Goal: Transaction & Acquisition: Obtain resource

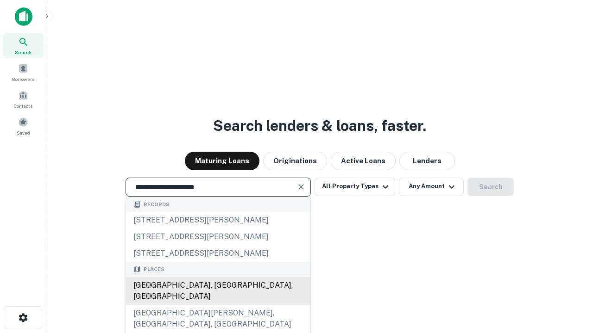
click at [218, 305] on div "Santa Monica, CA, USA" at bounding box center [218, 291] width 184 height 28
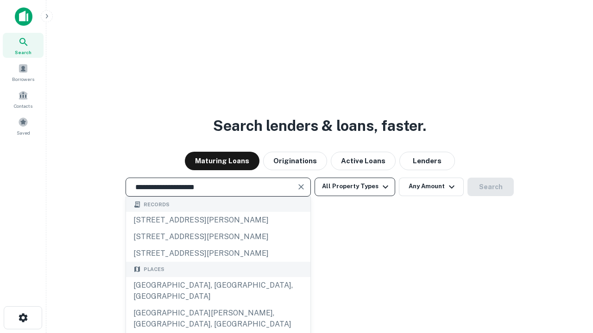
type input "**********"
click at [355, 187] on button "All Property Types" at bounding box center [354, 187] width 81 height 19
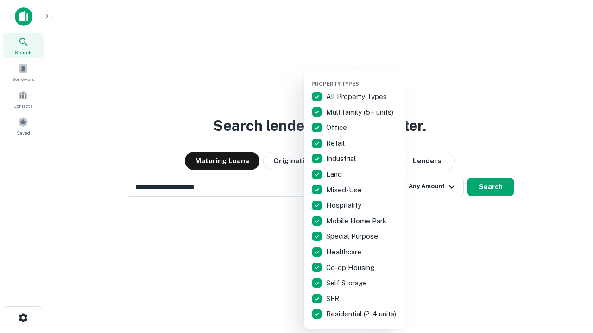
click at [362, 78] on button "button" at bounding box center [362, 78] width 102 height 0
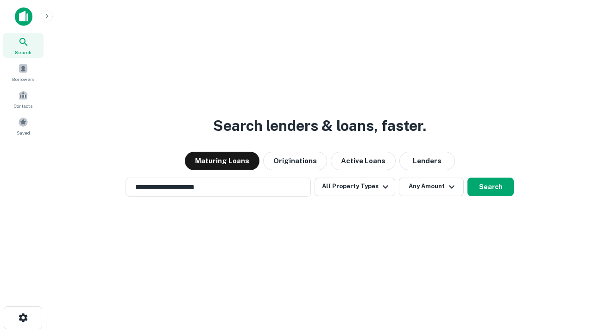
scroll to position [6, 112]
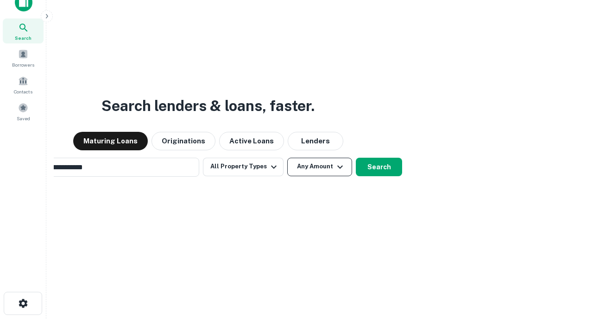
click at [287, 158] on button "Any Amount" at bounding box center [319, 167] width 65 height 19
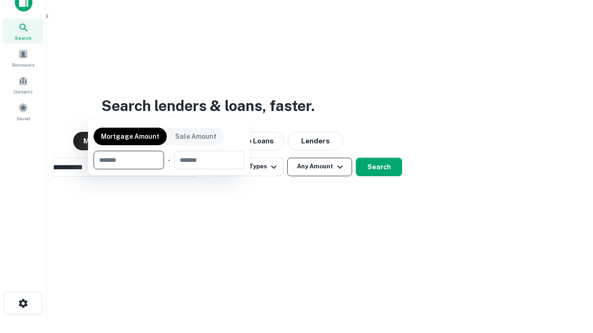
scroll to position [15, 0]
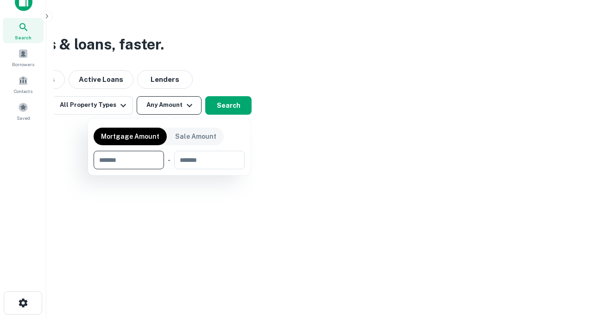
type input "*******"
click at [169, 169] on button "button" at bounding box center [169, 169] width 151 height 0
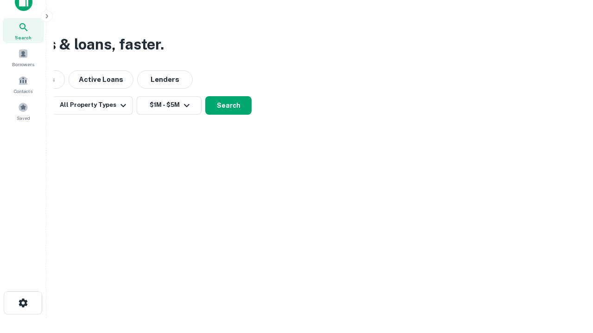
scroll to position [14, 0]
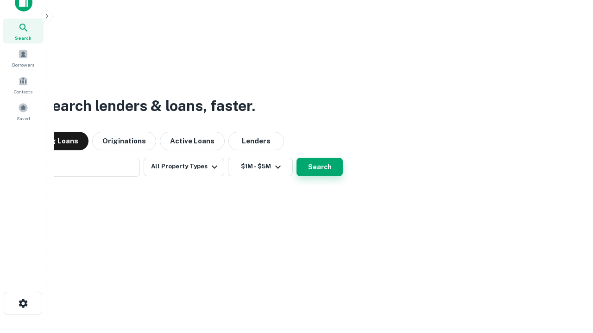
click at [296, 158] on button "Search" at bounding box center [319, 167] width 46 height 19
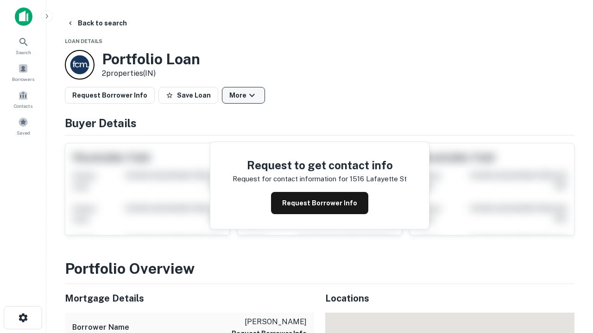
click at [243, 95] on button "More" at bounding box center [243, 95] width 43 height 17
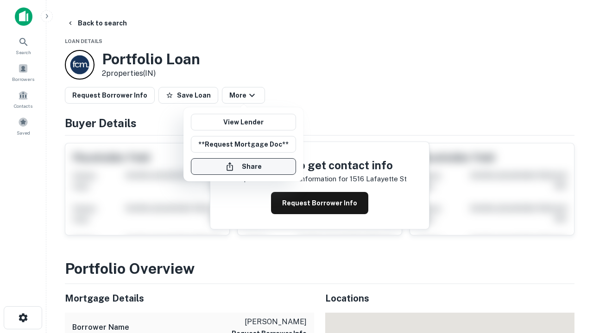
click at [243, 167] on button "Share" at bounding box center [243, 166] width 105 height 17
